Goal: Information Seeking & Learning: Learn about a topic

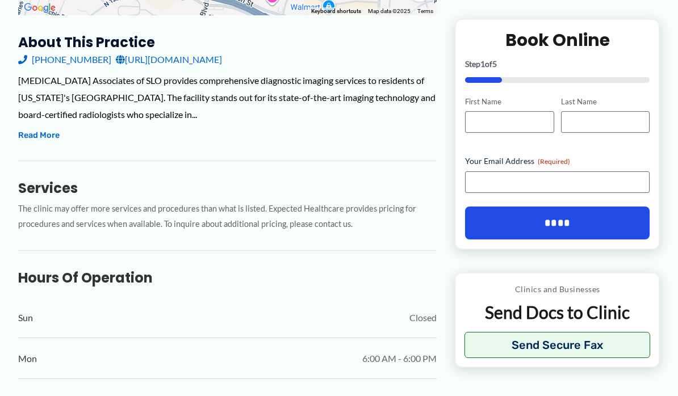
scroll to position [380, 0]
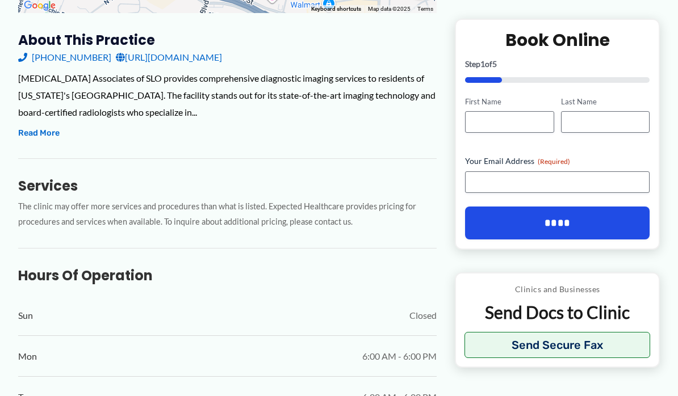
click at [43, 130] on button "Read More" at bounding box center [38, 134] width 41 height 14
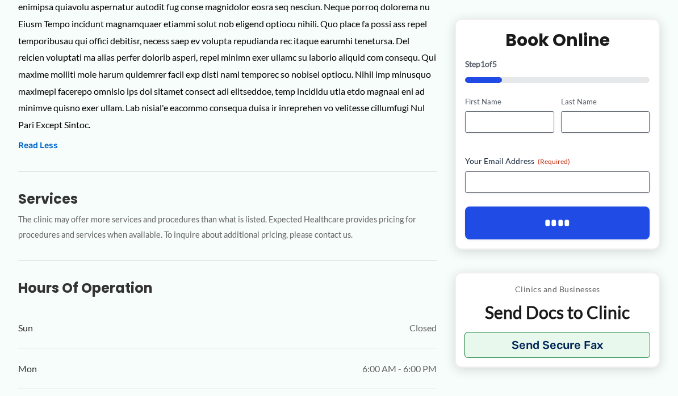
scroll to position [522, 0]
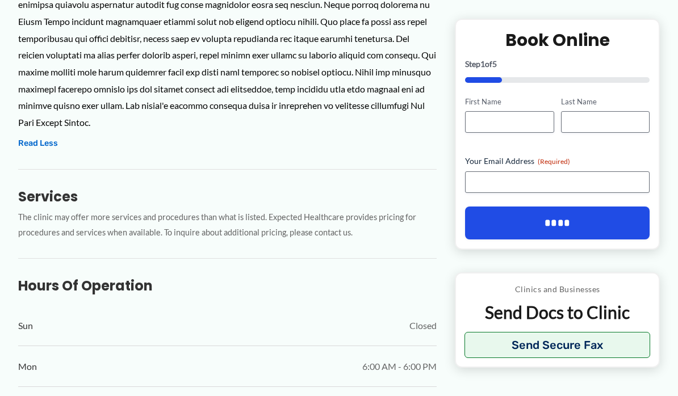
click at [65, 336] on div "Sun Closed" at bounding box center [227, 326] width 418 height 40
click at [45, 137] on button "Read Less" at bounding box center [38, 144] width 40 height 14
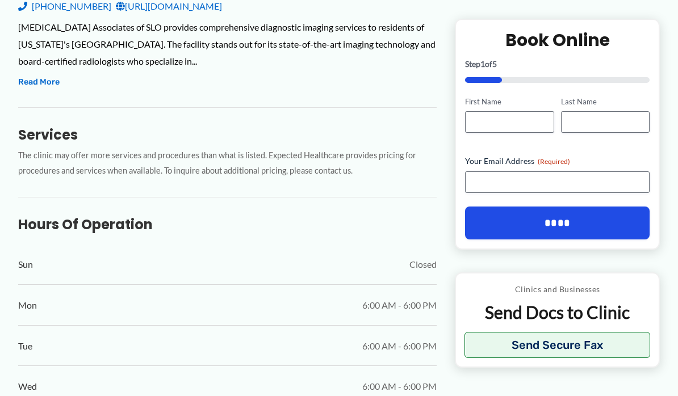
scroll to position [430, 0]
click at [29, 83] on button "Read More" at bounding box center [38, 83] width 41 height 14
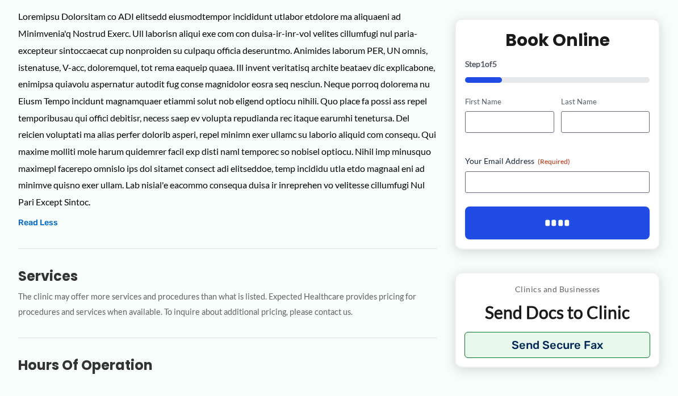
scroll to position [444, 0]
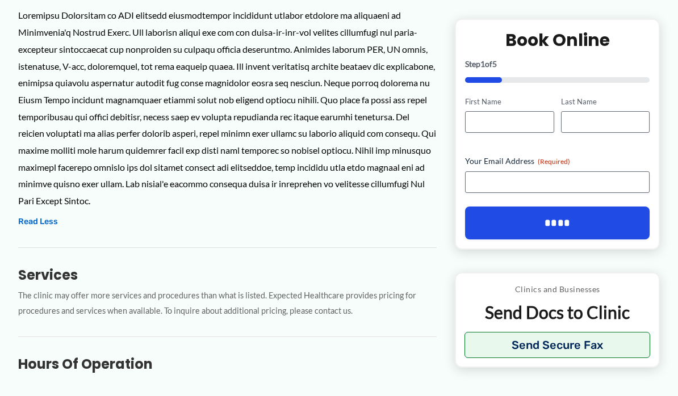
click at [66, 190] on div at bounding box center [227, 108] width 418 height 202
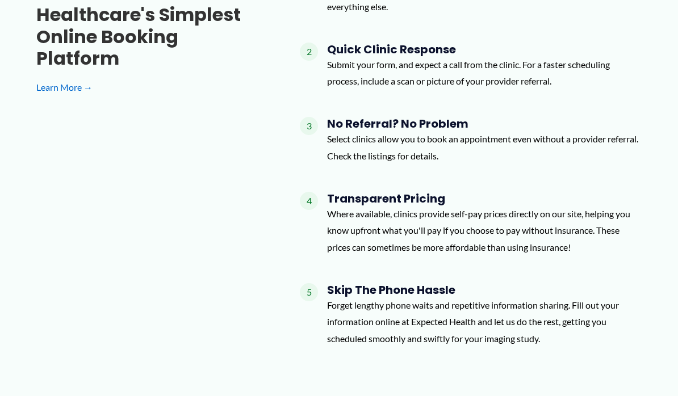
scroll to position [1209, 0]
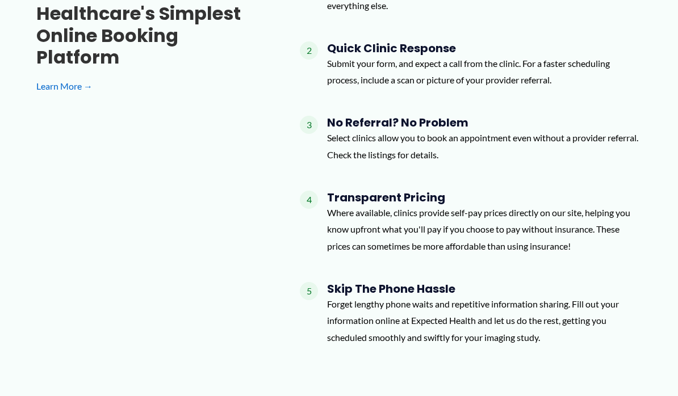
click at [155, 330] on div "Healthcare's simplest online booking platform Learn More → 1 Easy Online Form C…" at bounding box center [338, 161] width 605 height 388
click at [121, 326] on div "Healthcare's simplest online booking platform Learn More → 1 Easy Online Form C…" at bounding box center [338, 161] width 605 height 388
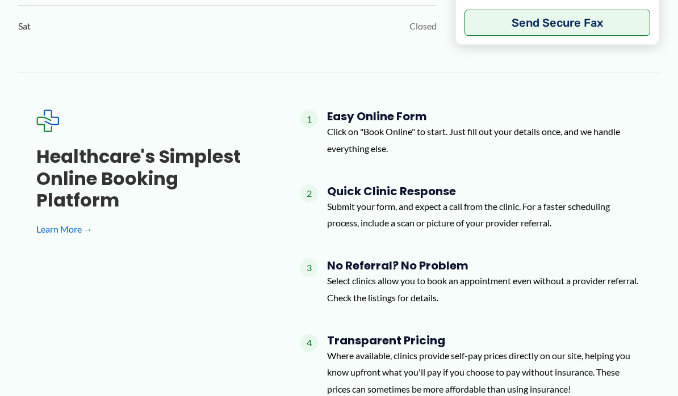
scroll to position [1061, 0]
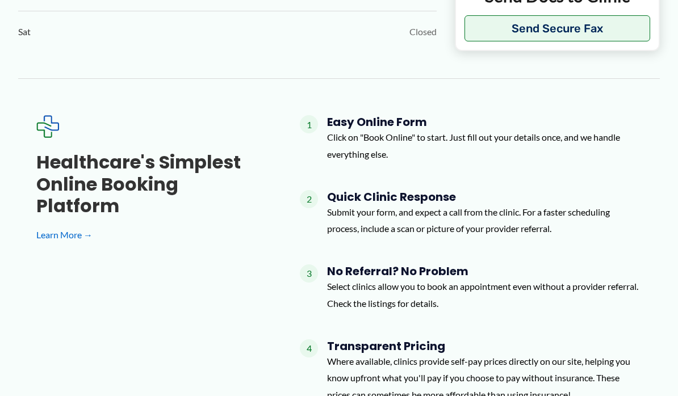
click at [48, 226] on link "Learn More →" at bounding box center [149, 234] width 227 height 17
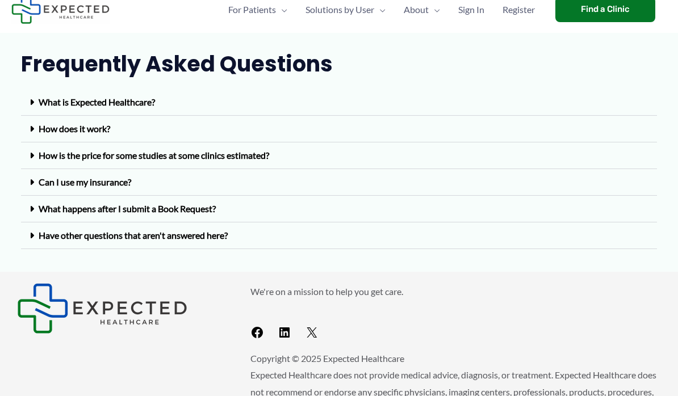
scroll to position [39, 0]
click at [619, 111] on div "What is Expected Healthcare?" at bounding box center [339, 102] width 636 height 27
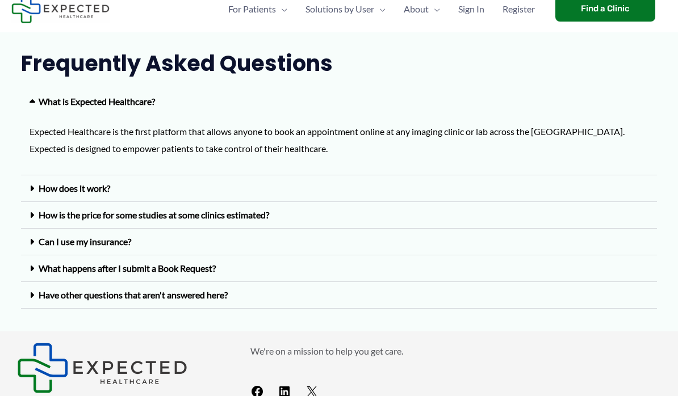
click at [614, 229] on div "Can I use my insurance?" at bounding box center [339, 242] width 636 height 27
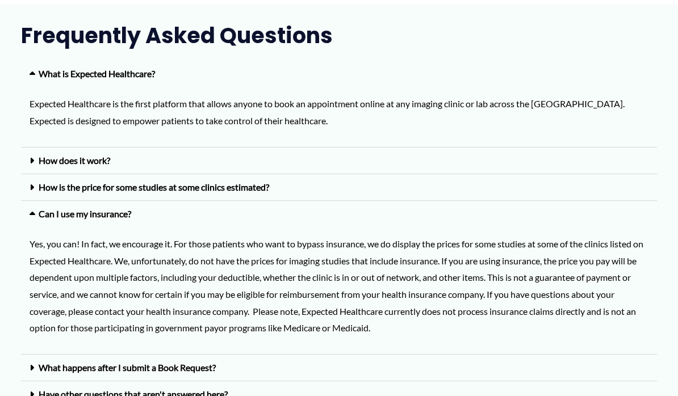
scroll to position [64, 0]
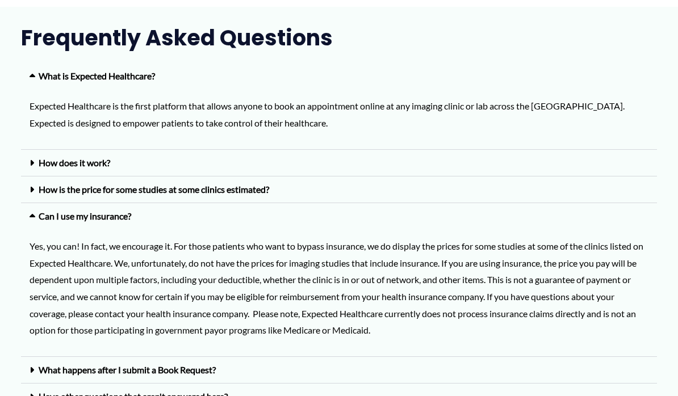
click at [563, 168] on div "How does it work?" at bounding box center [339, 163] width 636 height 27
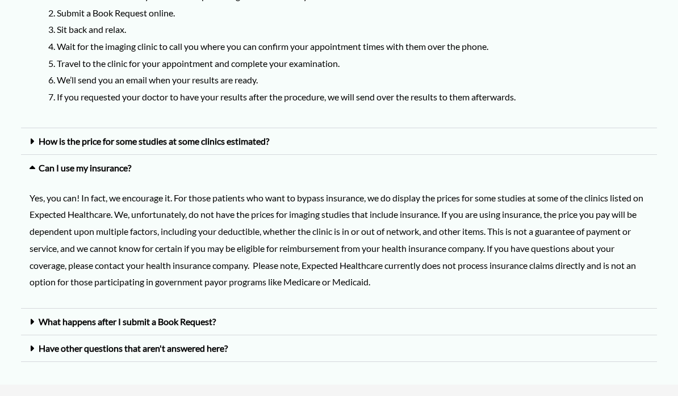
scroll to position [261, 0]
click at [557, 148] on div "How is the price for some studies at some clinics estimated?" at bounding box center [339, 141] width 636 height 27
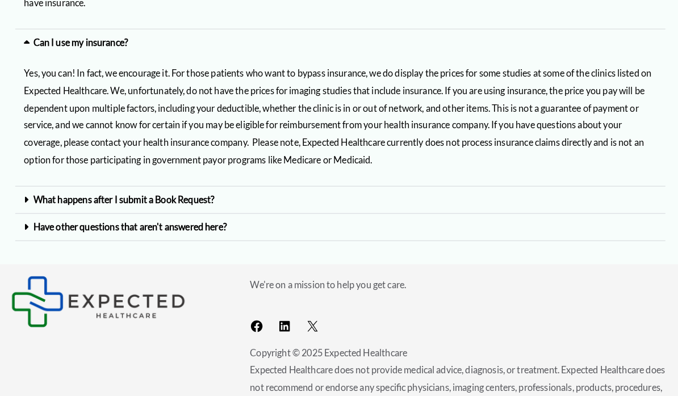
scroll to position [498, 0]
click at [606, 195] on div "What happens after I submit a Book Request?" at bounding box center [339, 195] width 636 height 27
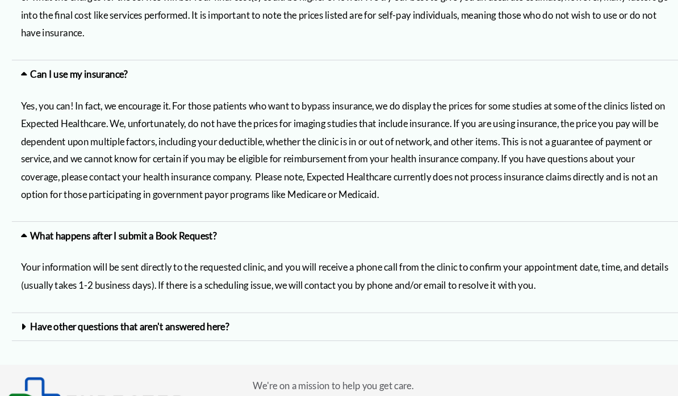
scroll to position [467, 0]
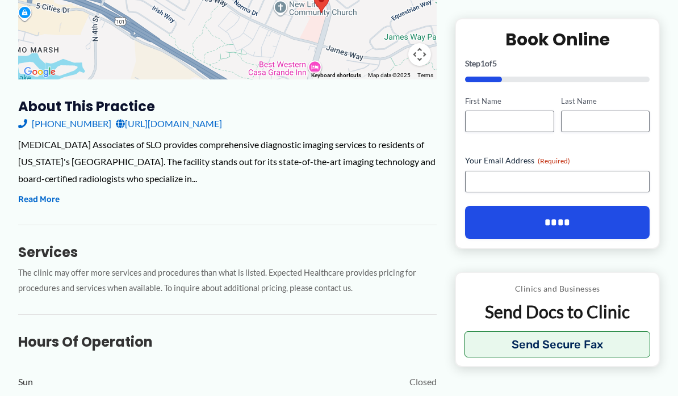
scroll to position [318, 0]
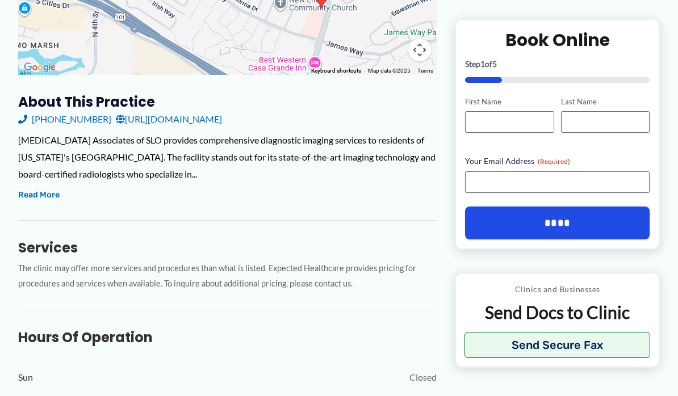
click at [31, 199] on button "Read More" at bounding box center [38, 195] width 41 height 14
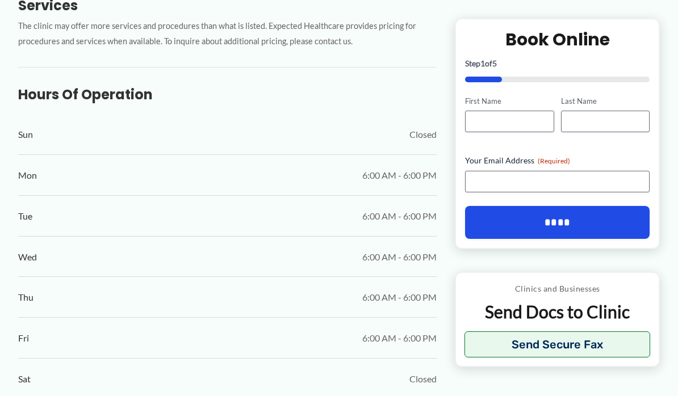
scroll to position [709, 0]
